Goal: Information Seeking & Learning: Learn about a topic

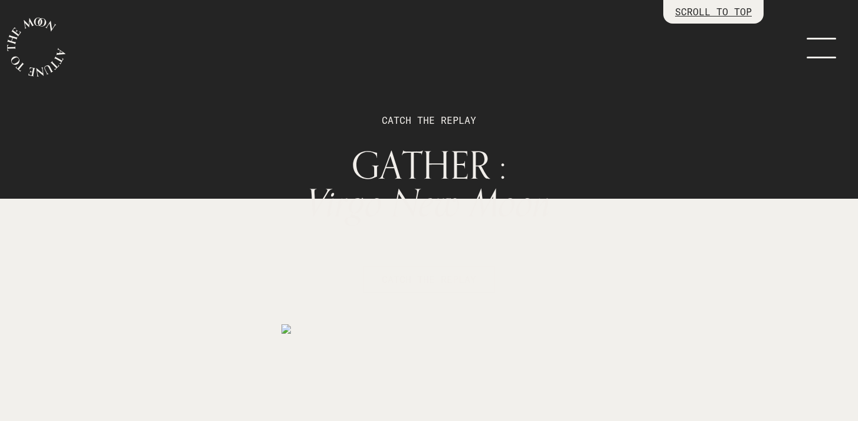
scroll to position [1879, 0]
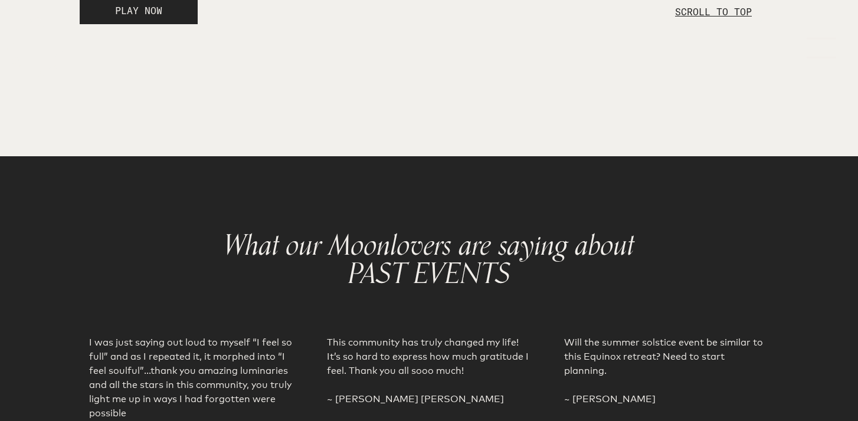
click at [697, 14] on p "SCROLL TO TOP" at bounding box center [713, 12] width 77 height 14
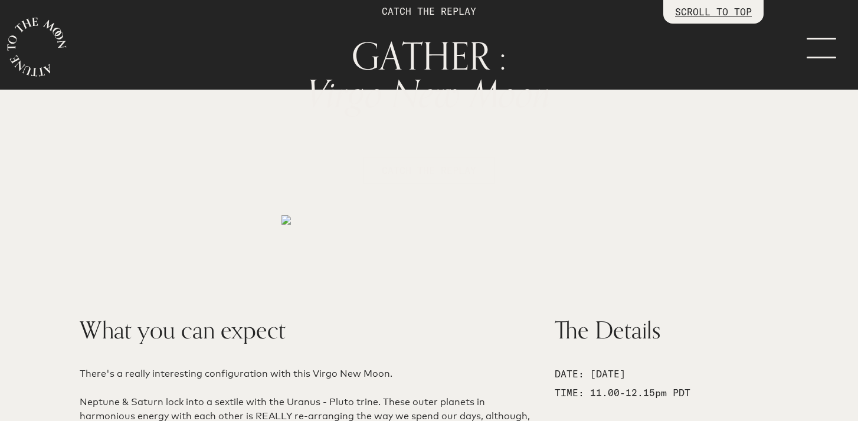
scroll to position [0, 0]
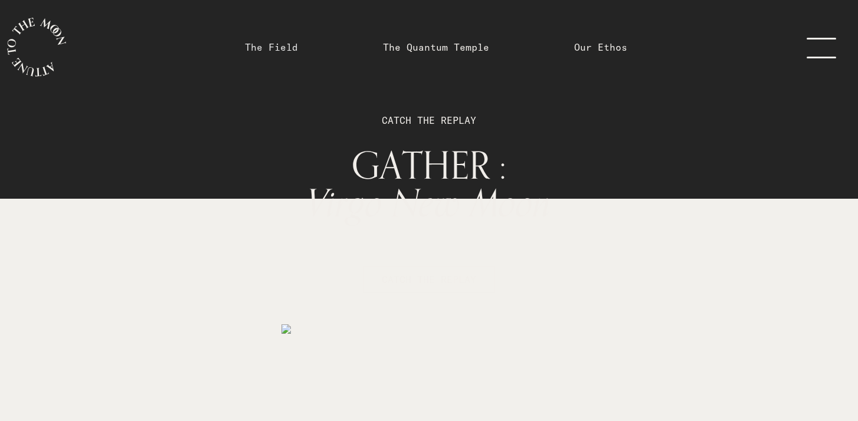
click at [273, 49] on link "The Field" at bounding box center [271, 47] width 53 height 14
click at [44, 43] on icon "main navigation" at bounding box center [36, 47] width 59 height 59
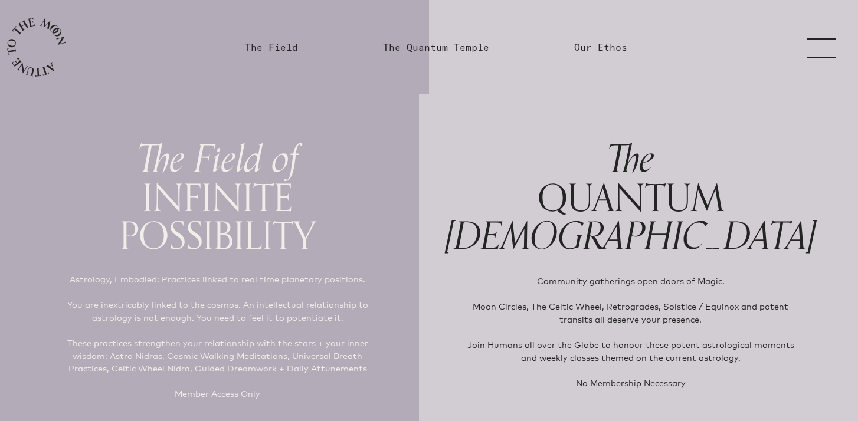
click at [819, 54] on link "menu" at bounding box center [828, 47] width 59 height 94
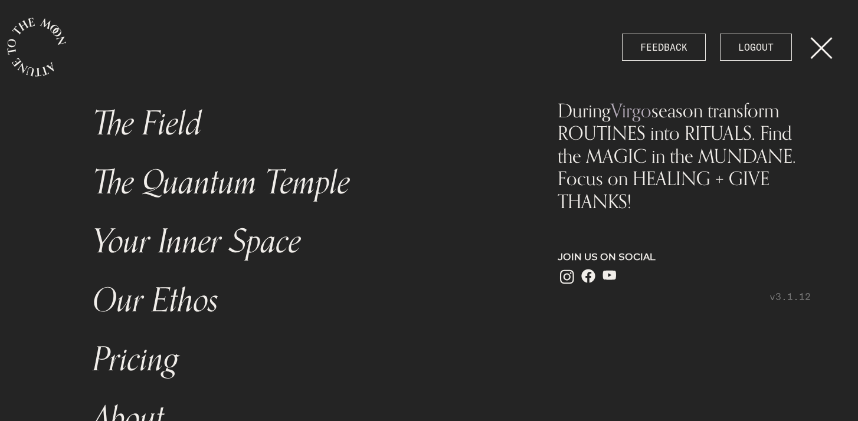
click at [53, 50] on icon "main navigation" at bounding box center [36, 47] width 59 height 59
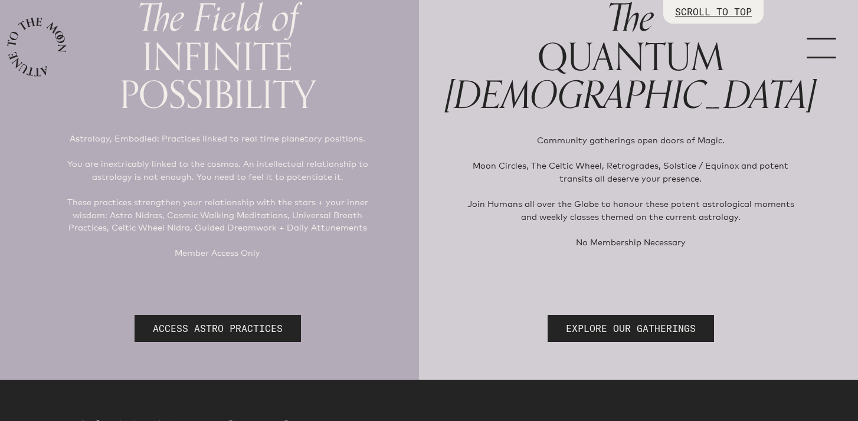
scroll to position [143, 0]
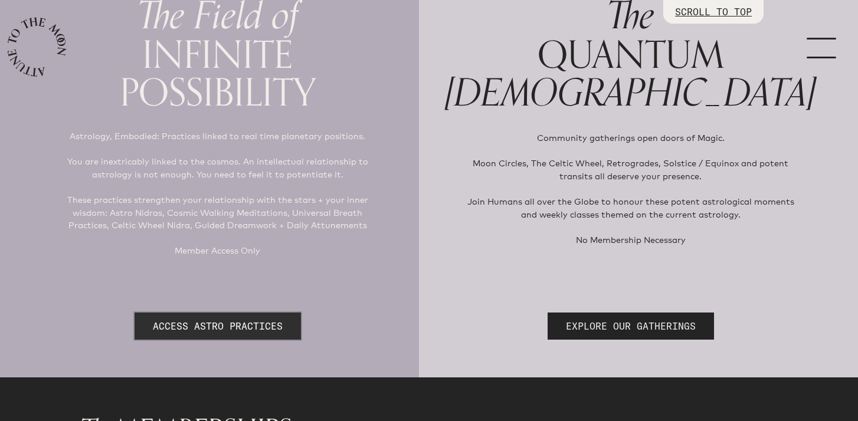
click at [202, 325] on link "ACCESS ASTRO PRACTICES" at bounding box center [217, 326] width 166 height 27
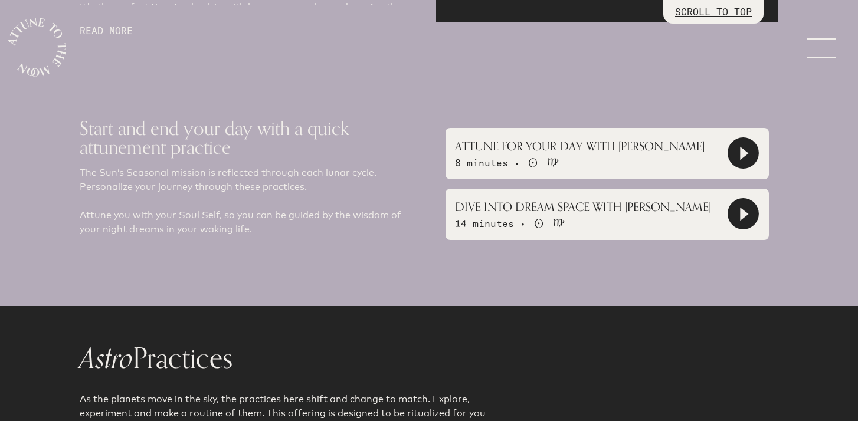
scroll to position [815, 0]
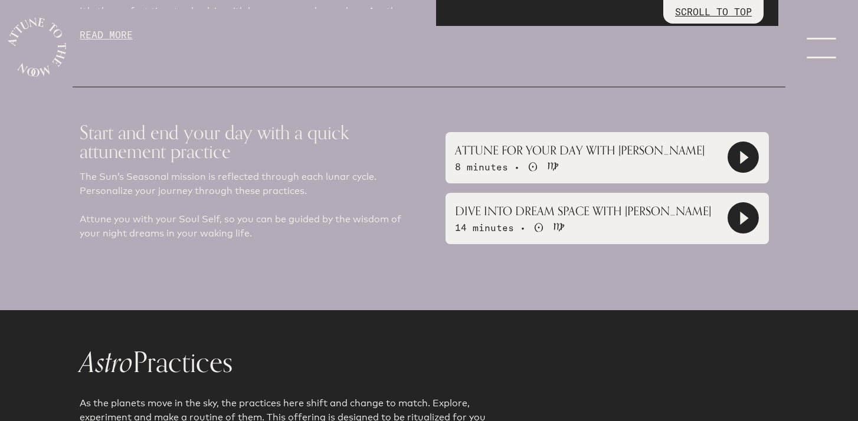
click at [736, 204] on icon at bounding box center [742, 218] width 29 height 29
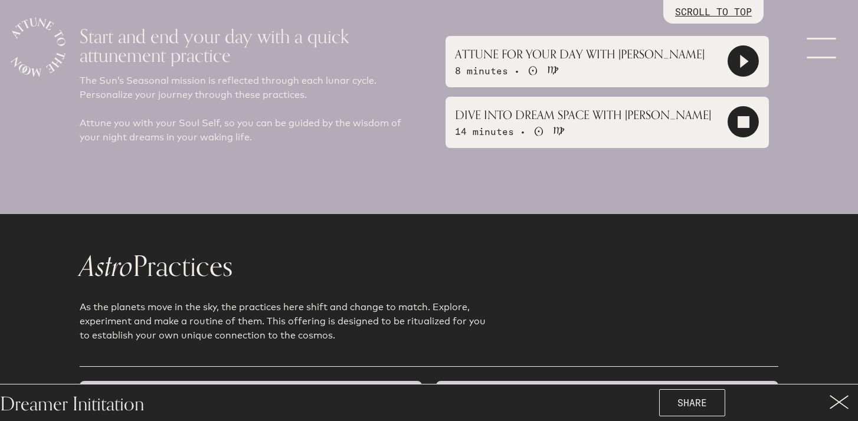
scroll to position [938, 0]
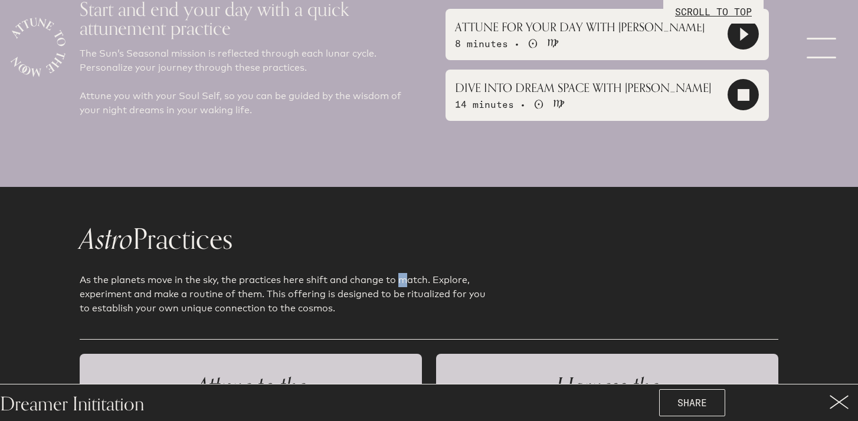
drag, startPoint x: 375, startPoint y: 251, endPoint x: 367, endPoint y: 256, distance: 8.8
click at [367, 256] on p "As the planets move in the sky, the practices here shift and change to match. E…" at bounding box center [286, 284] width 413 height 61
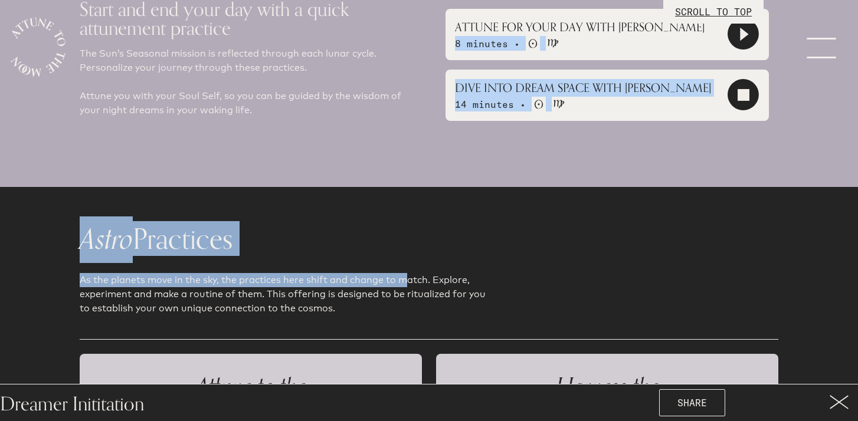
scroll to position [929, 0]
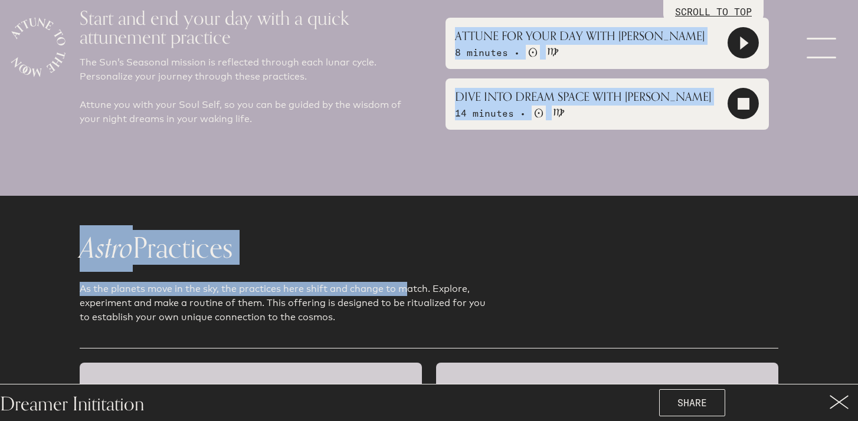
click at [462, 136] on div "Start and end your day with a quick attunement practice The Sun’s Seasonal miss…" at bounding box center [429, 68] width 713 height 193
